Goal: Task Accomplishment & Management: Manage account settings

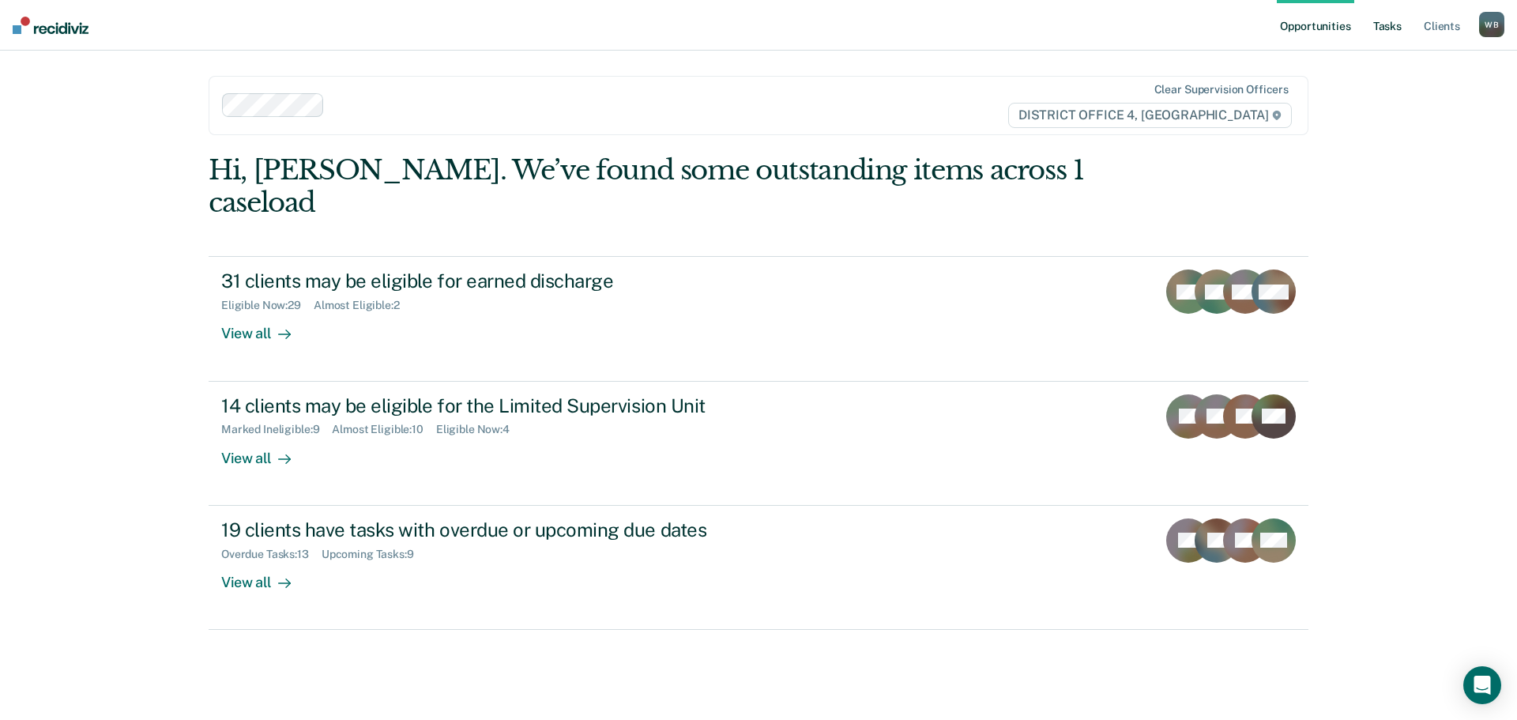
click at [1388, 27] on link "Tasks" at bounding box center [1387, 25] width 35 height 51
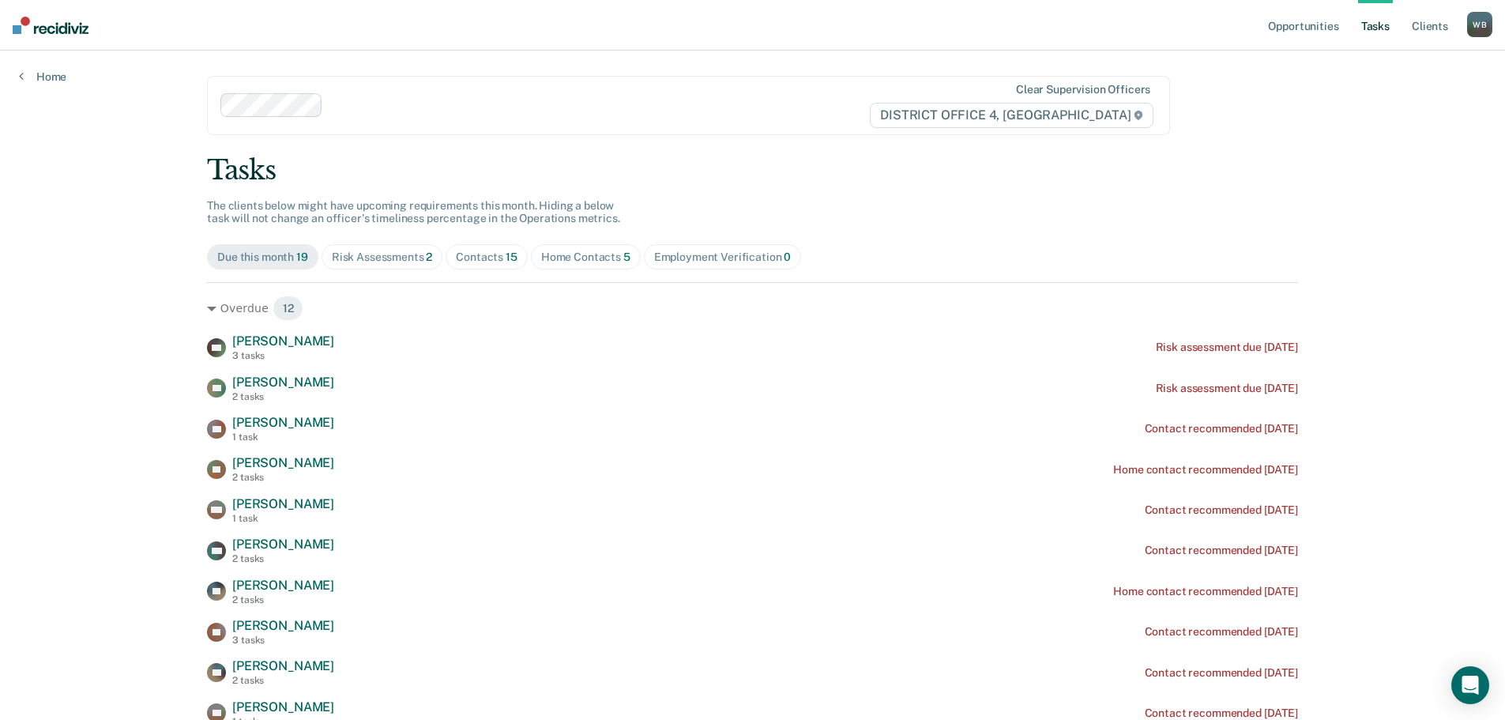
scroll to position [79, 0]
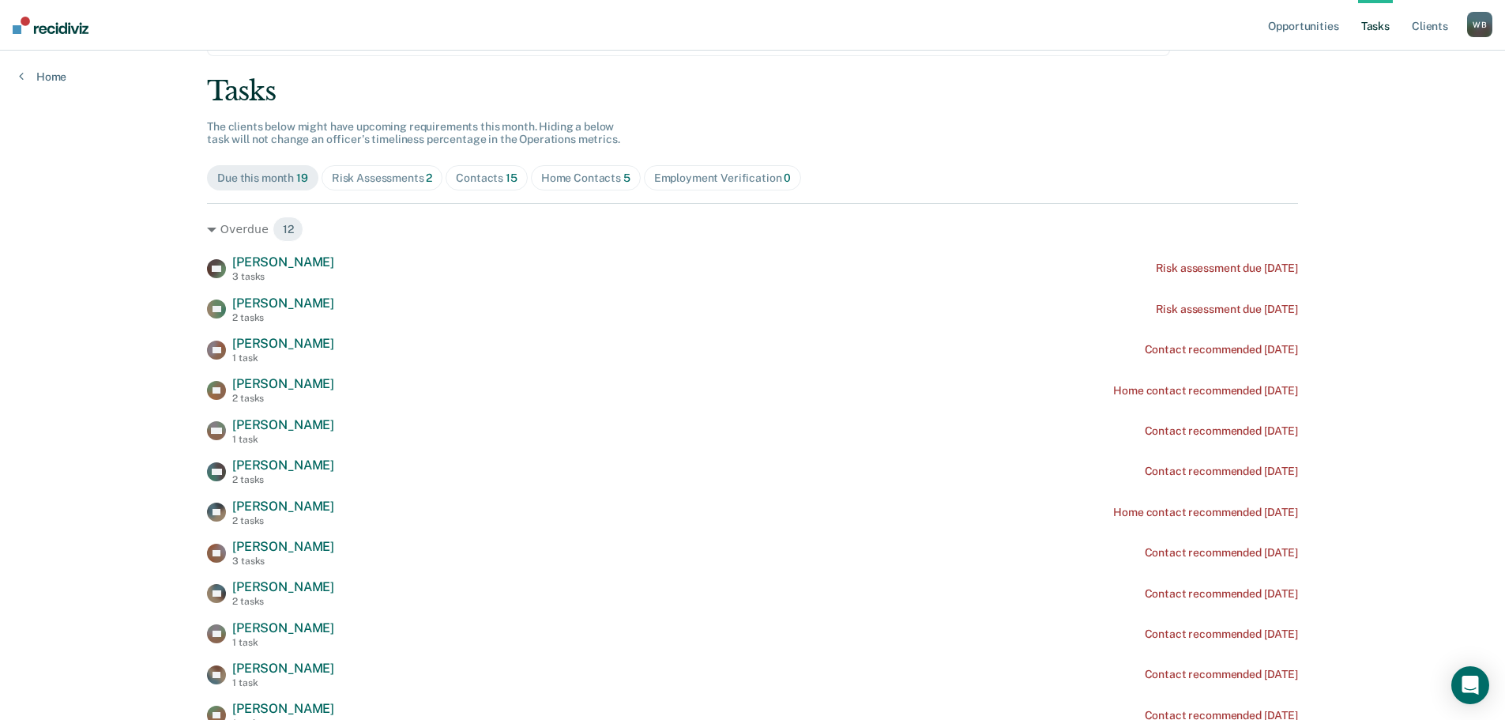
click at [558, 181] on div "Home Contacts 5" at bounding box center [585, 177] width 89 height 13
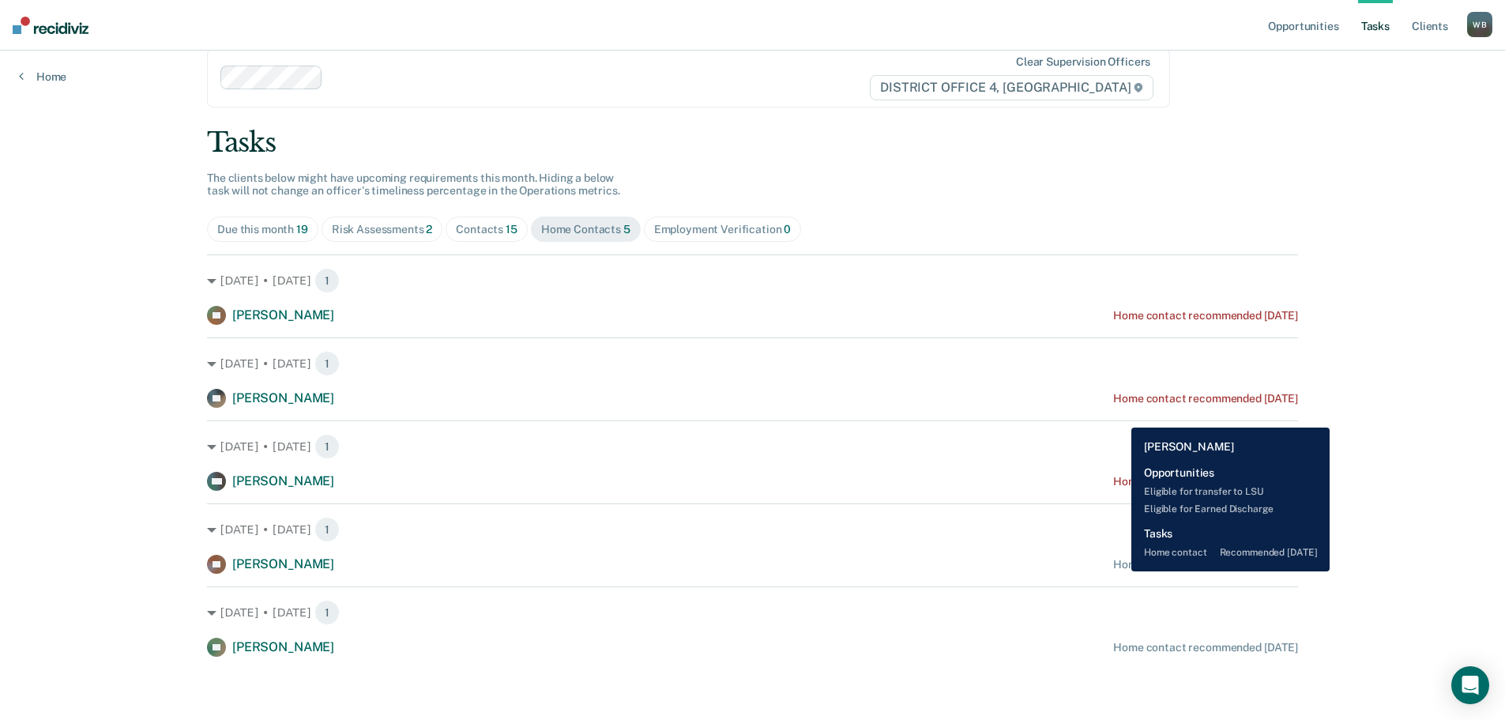
click at [1119, 571] on div "[PERSON_NAME] Home contact recommended [DATE]" at bounding box center [752, 564] width 1091 height 19
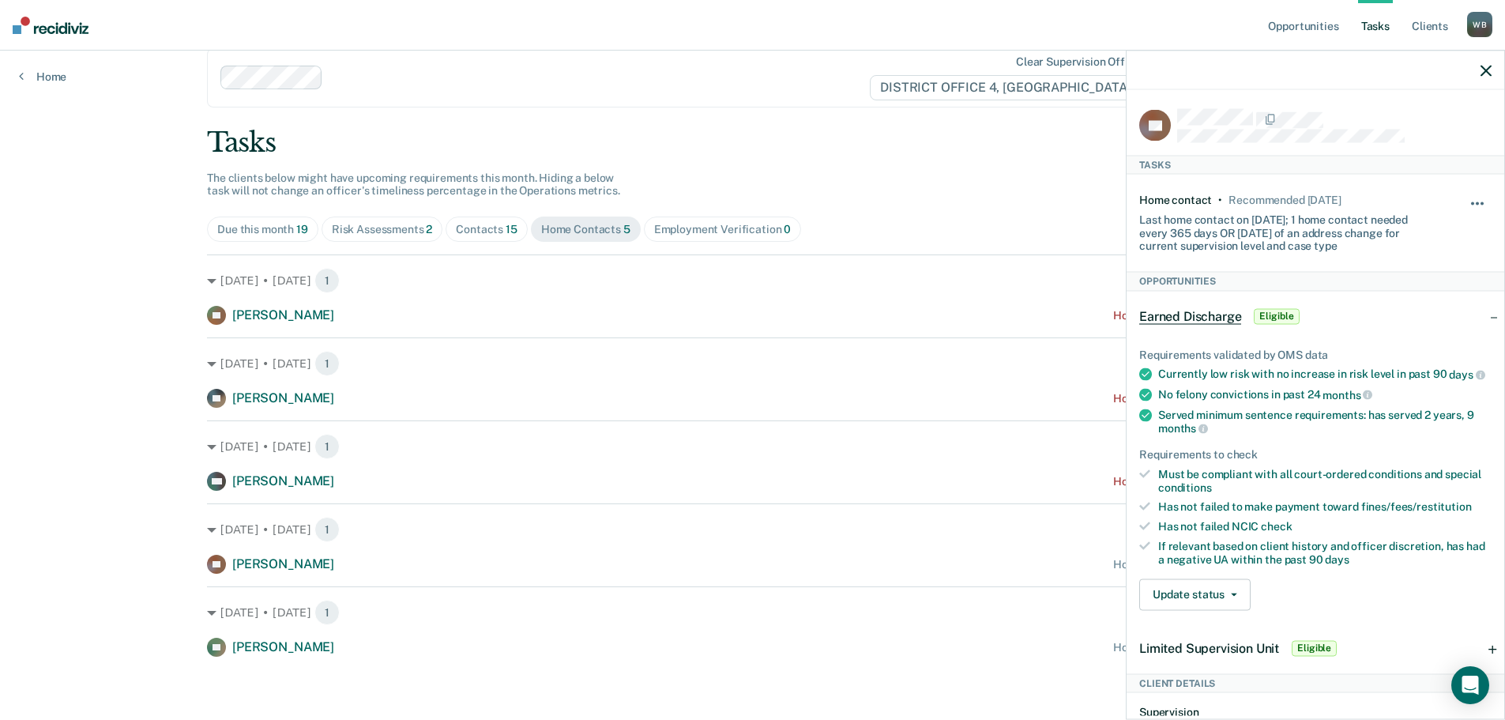
click at [1469, 213] on button "button" at bounding box center [1478, 210] width 27 height 25
click at [1413, 283] on button "7 days" at bounding box center [1435, 278] width 114 height 25
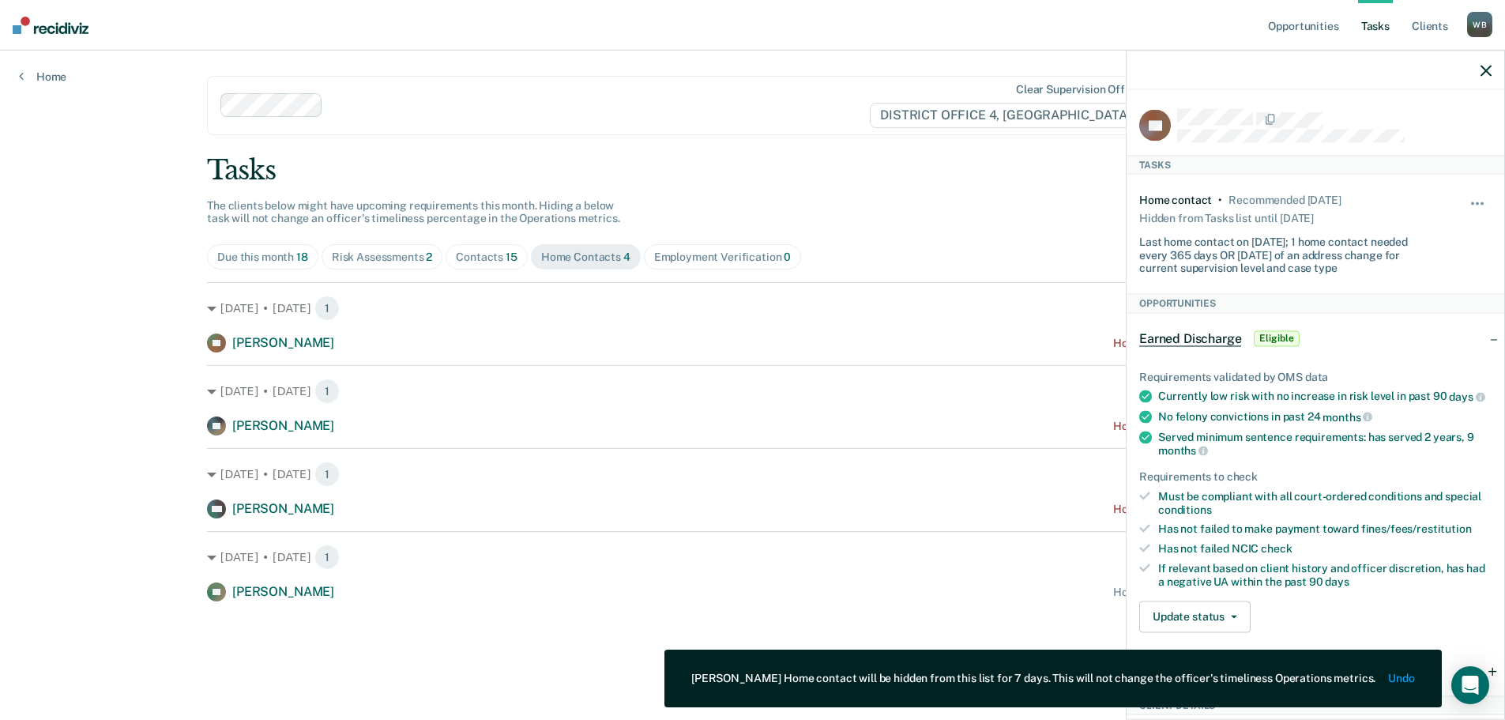
scroll to position [0, 0]
click at [1507, 67] on div at bounding box center [1327, 71] width 378 height 40
click at [1504, 68] on div at bounding box center [1327, 71] width 378 height 40
click at [1500, 70] on icon "button" at bounding box center [1497, 70] width 11 height 11
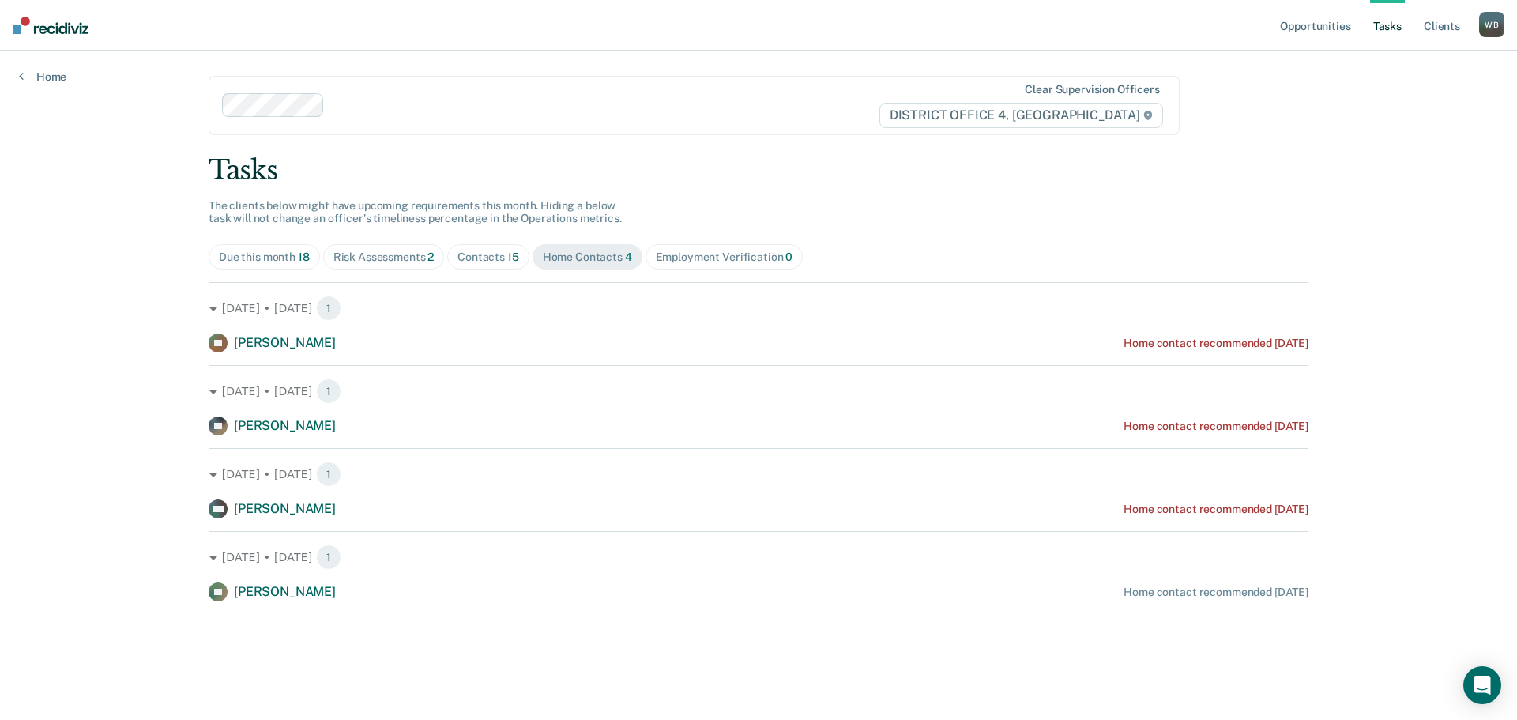
click at [482, 264] on span "Contacts 15" at bounding box center [488, 256] width 82 height 25
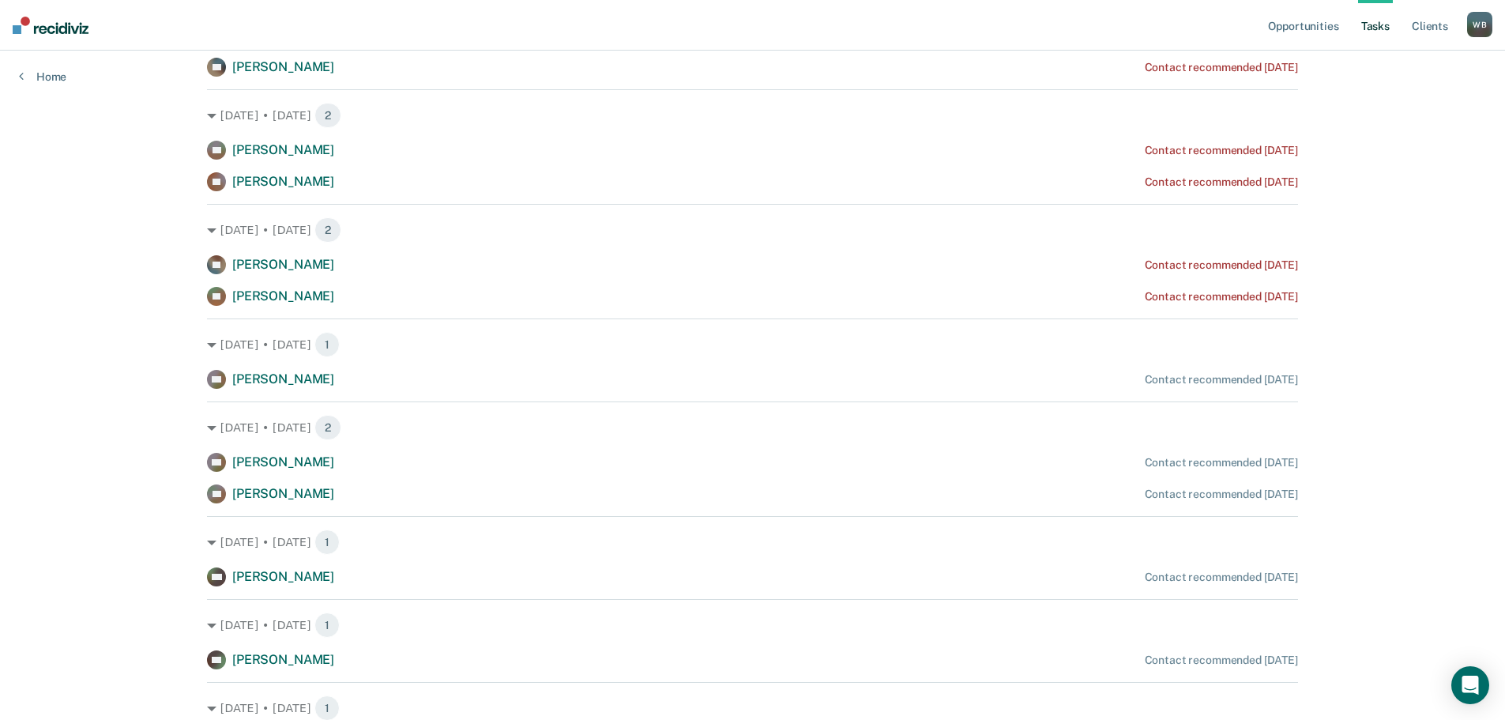
scroll to position [553, 0]
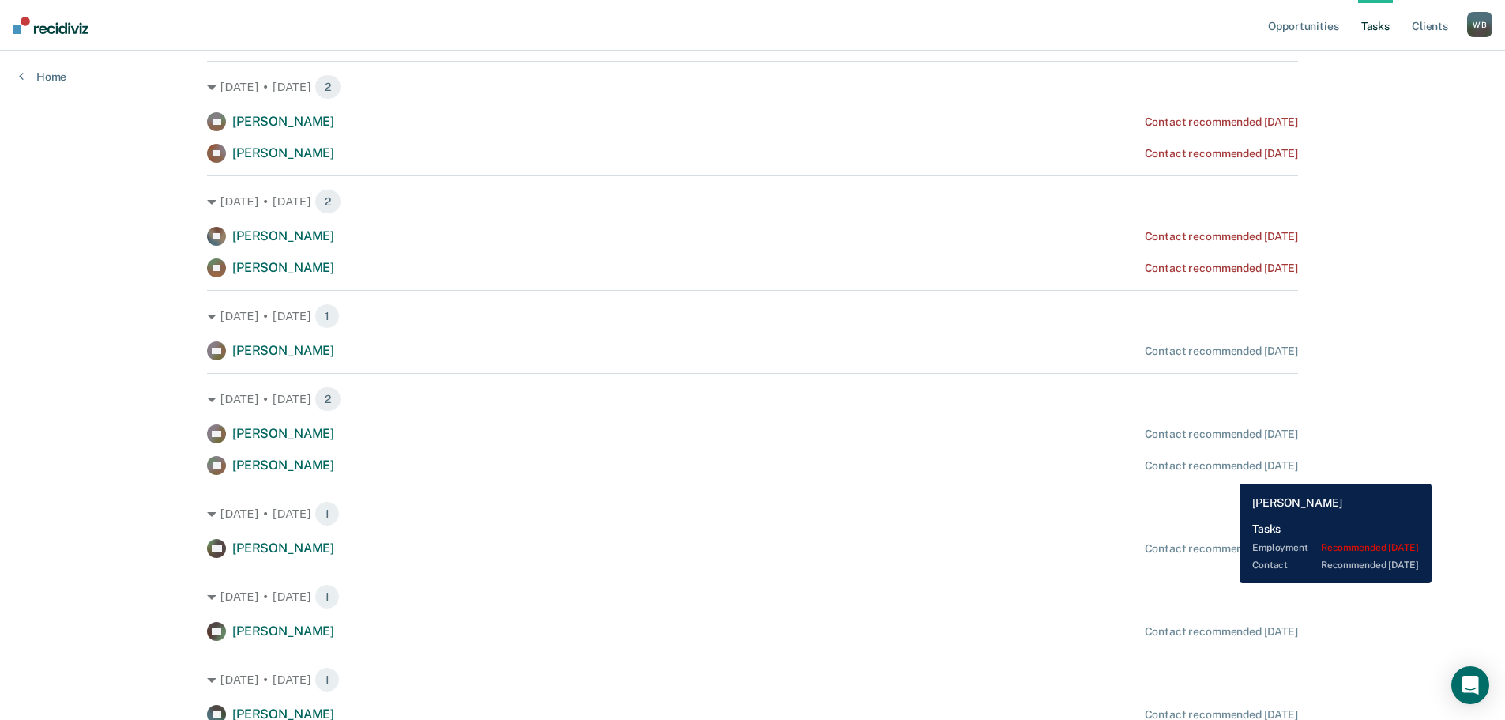
click at [1228, 472] on div "Contact recommended in 5 days" at bounding box center [1221, 465] width 153 height 13
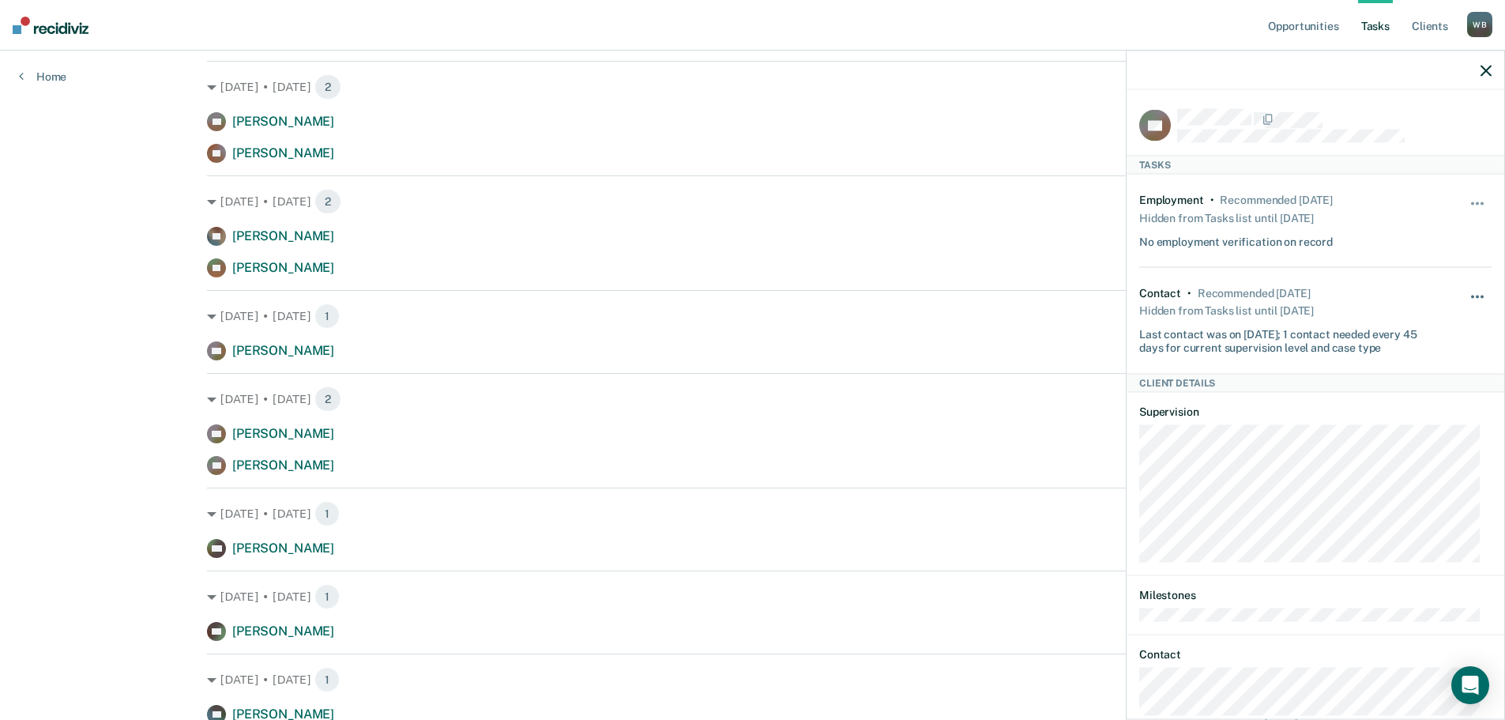
click at [1480, 295] on span "button" at bounding box center [1481, 296] width 3 height 3
click at [1386, 371] on button "7 days" at bounding box center [1435, 371] width 114 height 25
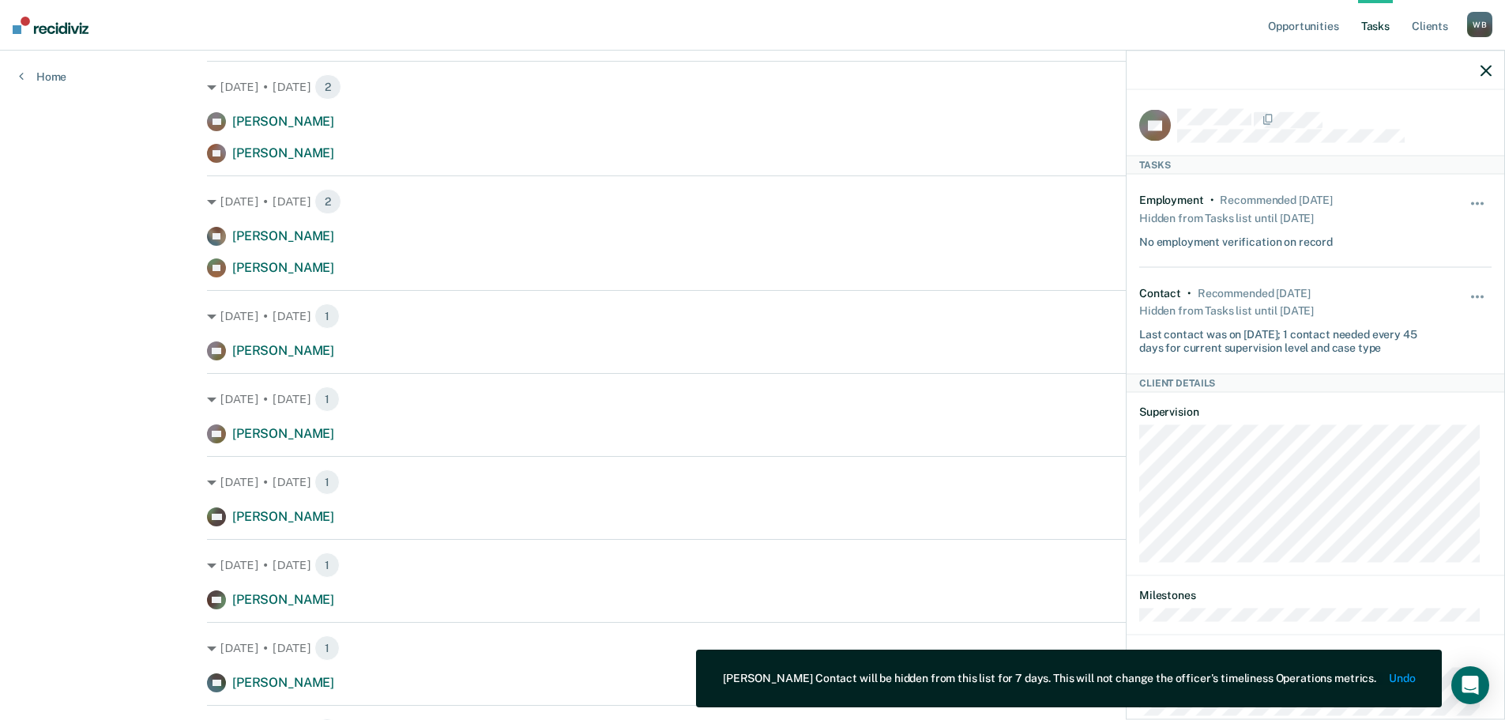
click at [1494, 80] on div at bounding box center [1316, 71] width 378 height 40
click at [1490, 74] on icon "button" at bounding box center [1485, 70] width 11 height 11
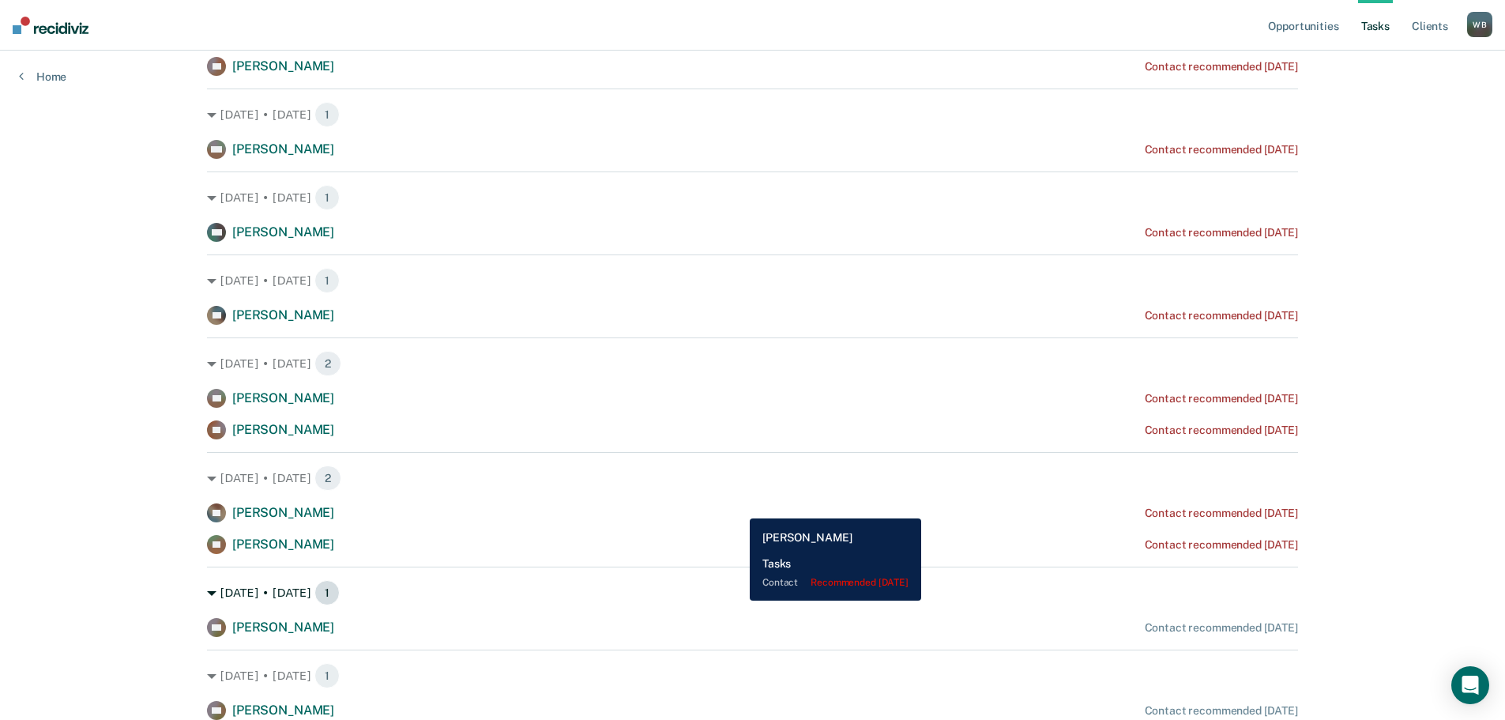
scroll to position [198, 0]
